Goal: Navigation & Orientation: Understand site structure

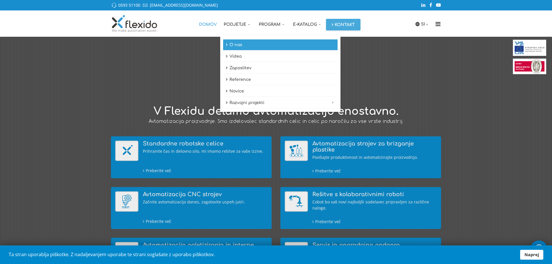
click at [241, 43] on link "O nas" at bounding box center [280, 44] width 115 height 11
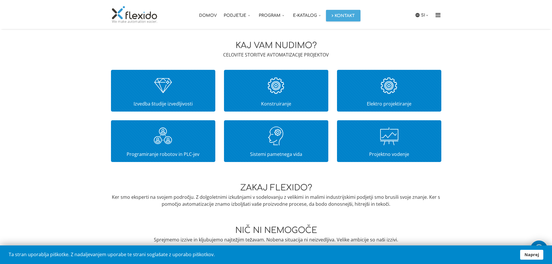
scroll to position [332, 0]
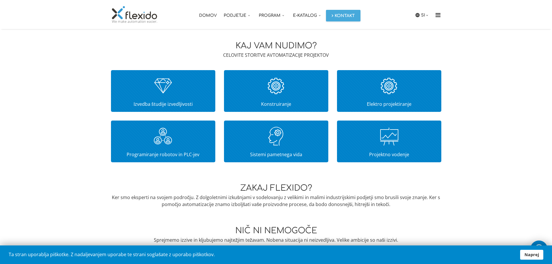
click at [269, 94] on img at bounding box center [276, 86] width 34 height 29
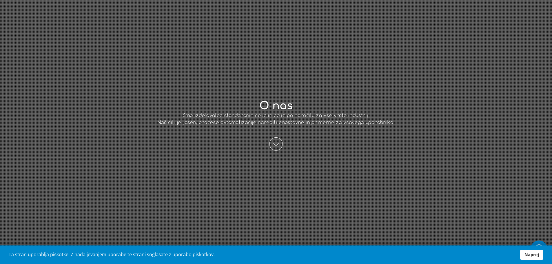
scroll to position [0, 0]
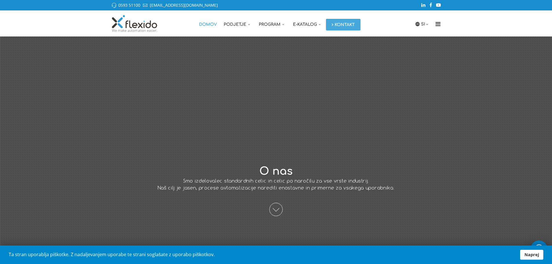
click at [215, 23] on link "Domov" at bounding box center [208, 23] width 25 height 26
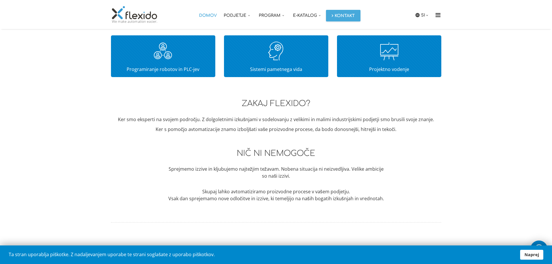
scroll to position [538, 0]
